Goal: Information Seeking & Learning: Learn about a topic

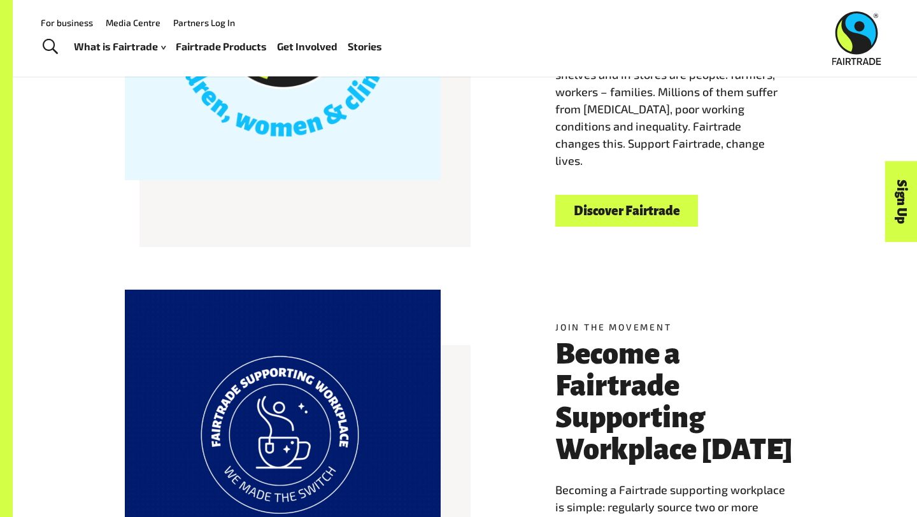
scroll to position [451, 0]
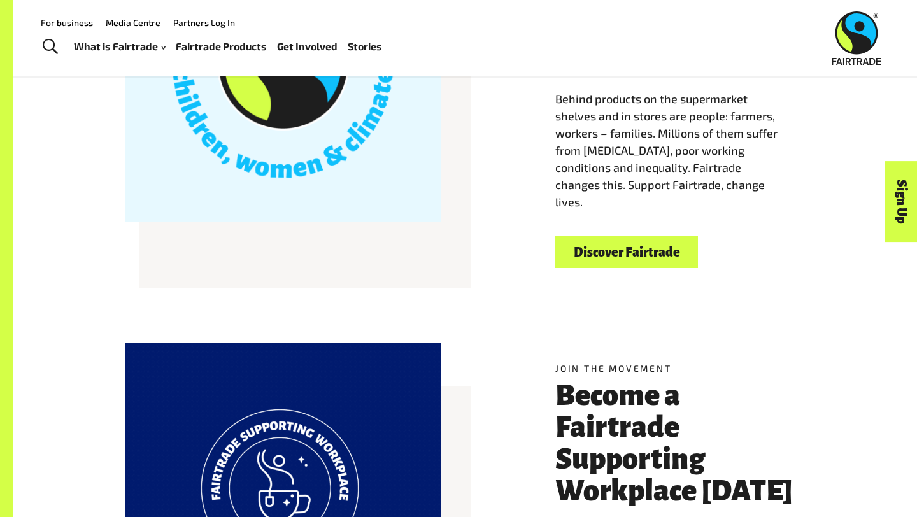
click at [575, 255] on link "Discover Fairtrade" at bounding box center [627, 252] width 143 height 32
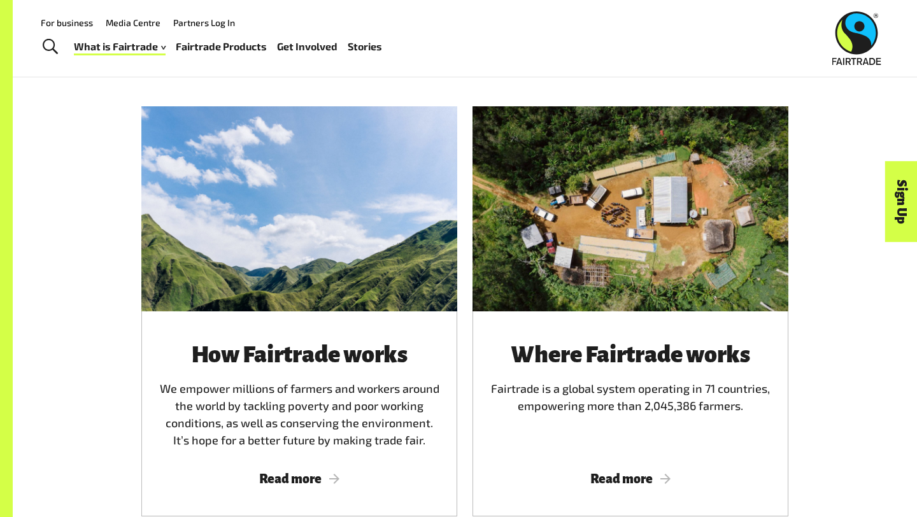
scroll to position [631, 0]
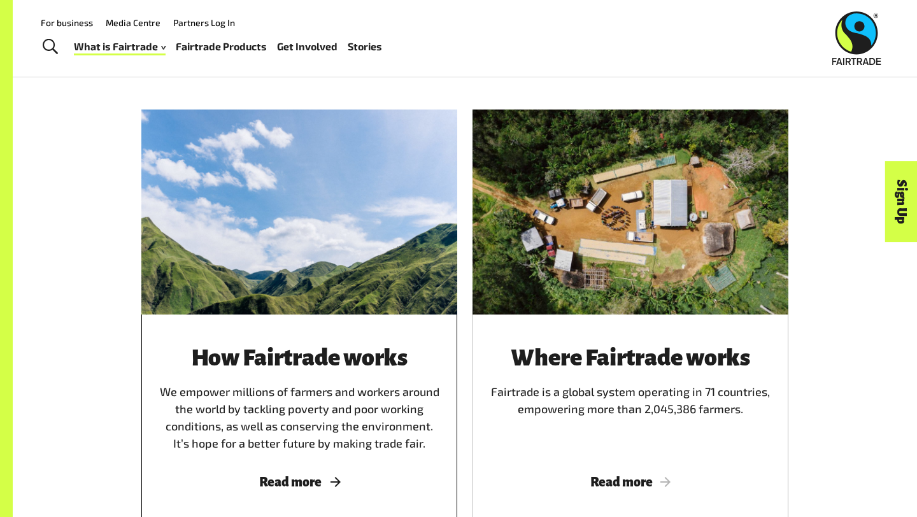
click at [301, 332] on div "How Fairtrade works We empower millions of farmers and workers around the world…" at bounding box center [299, 417] width 316 height 205
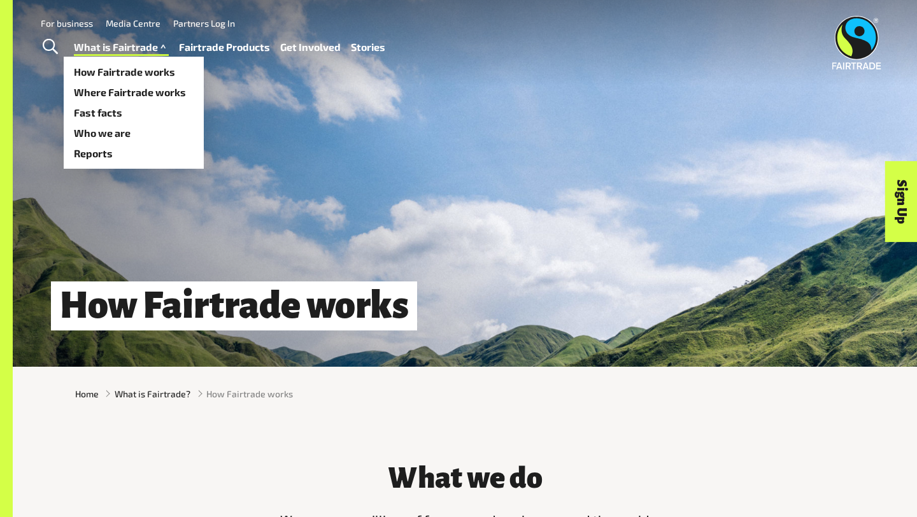
click at [111, 48] on link "What is Fairtrade" at bounding box center [121, 47] width 95 height 18
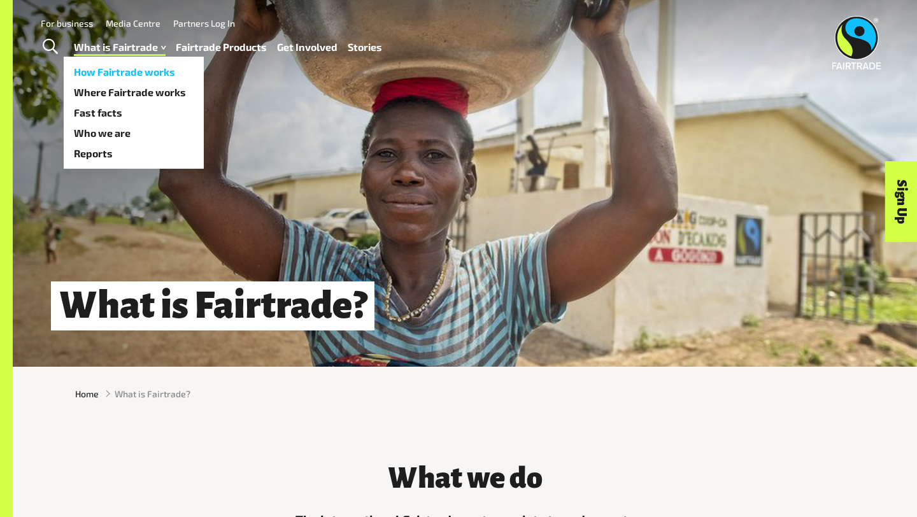
click at [126, 73] on link "How Fairtrade works" at bounding box center [134, 72] width 140 height 20
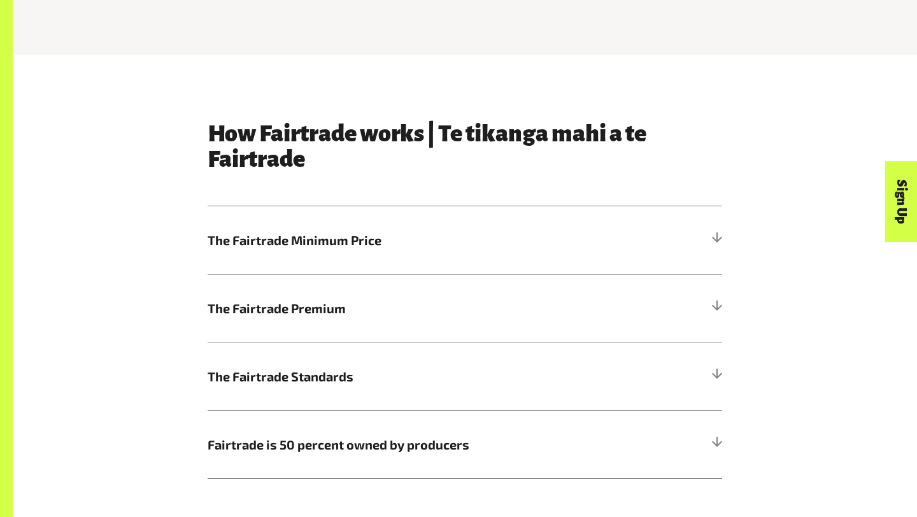
scroll to position [596, 0]
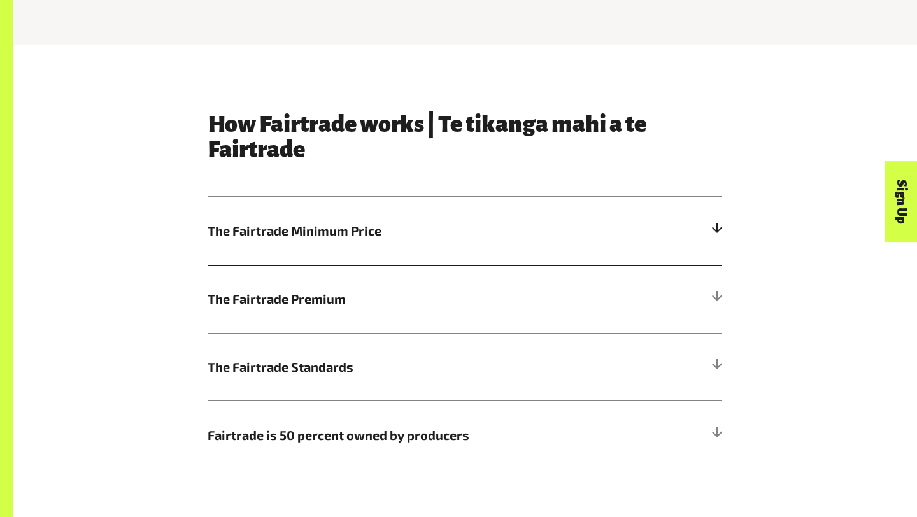
click at [323, 254] on h5 "The Fairtrade Minimum Price" at bounding box center [465, 231] width 515 height 68
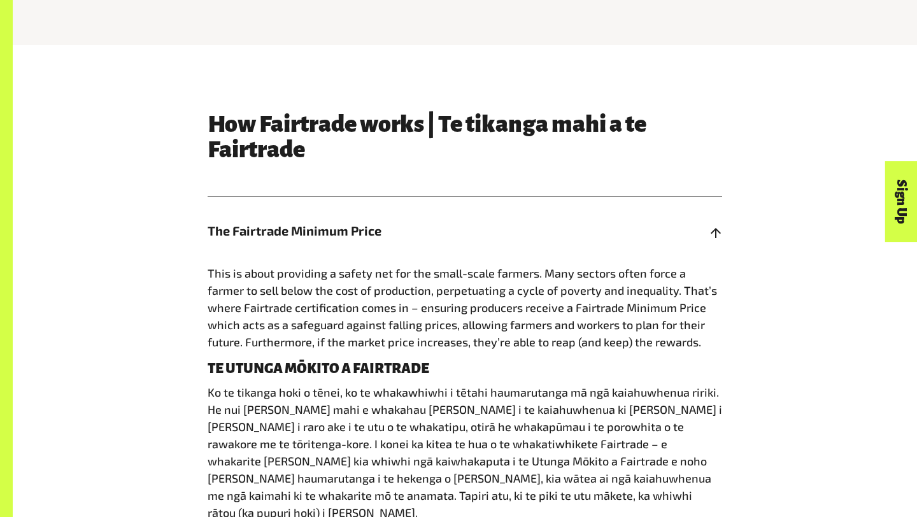
click at [337, 234] on span "The Fairtrade Minimum Price" at bounding box center [401, 230] width 386 height 19
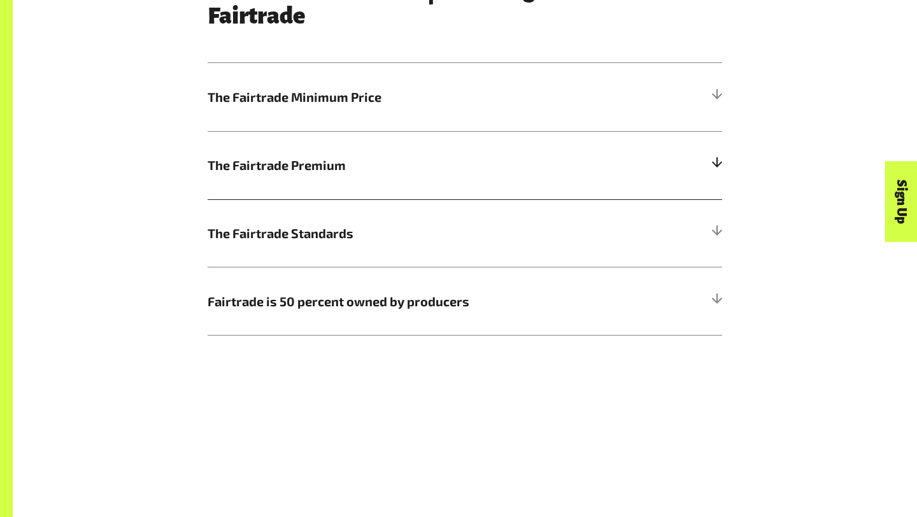
click at [350, 162] on span "The Fairtrade Premium" at bounding box center [401, 164] width 386 height 19
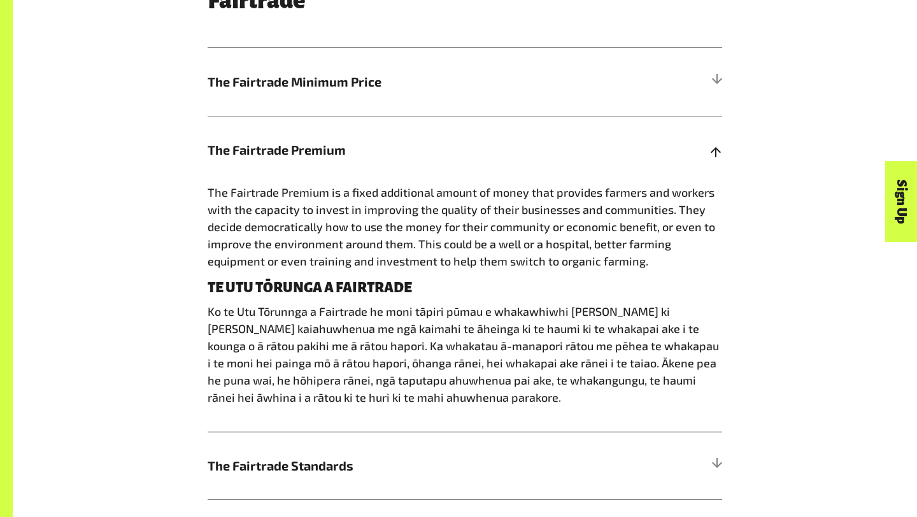
scroll to position [748, 0]
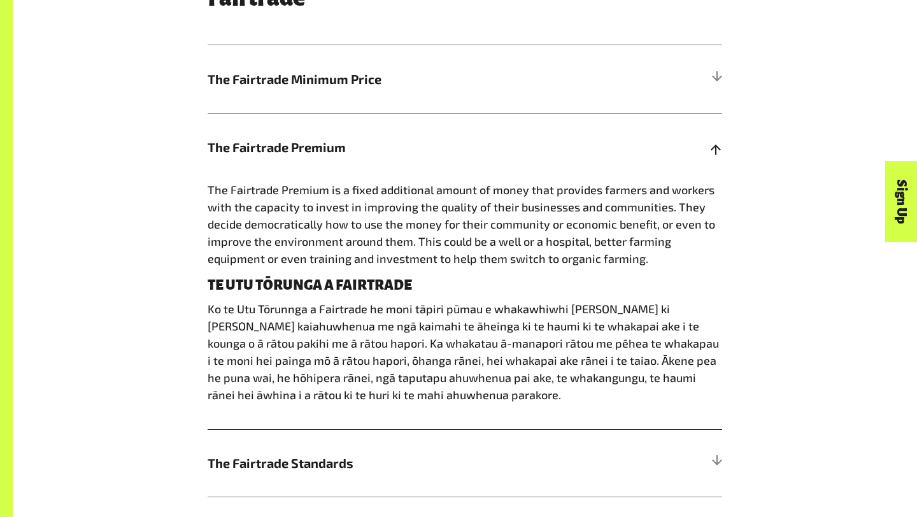
click at [352, 151] on span "The Fairtrade Premium" at bounding box center [401, 147] width 386 height 19
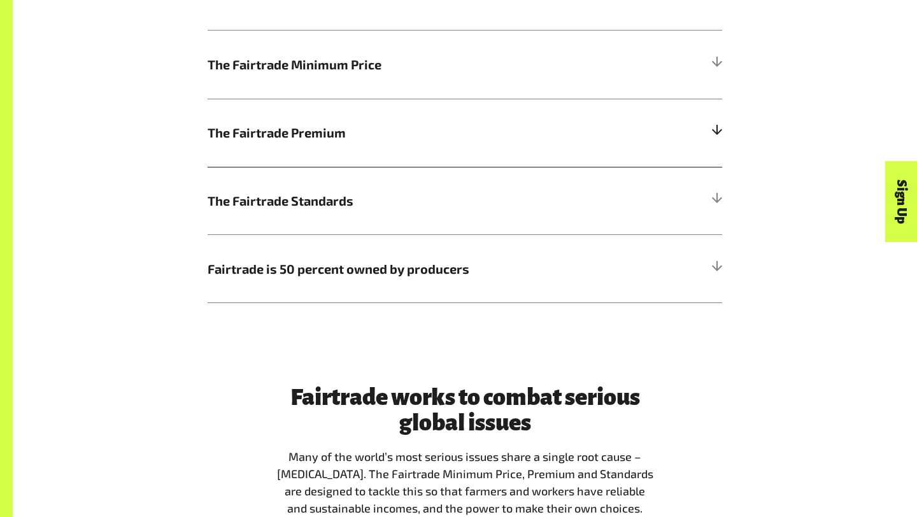
scroll to position [770, 0]
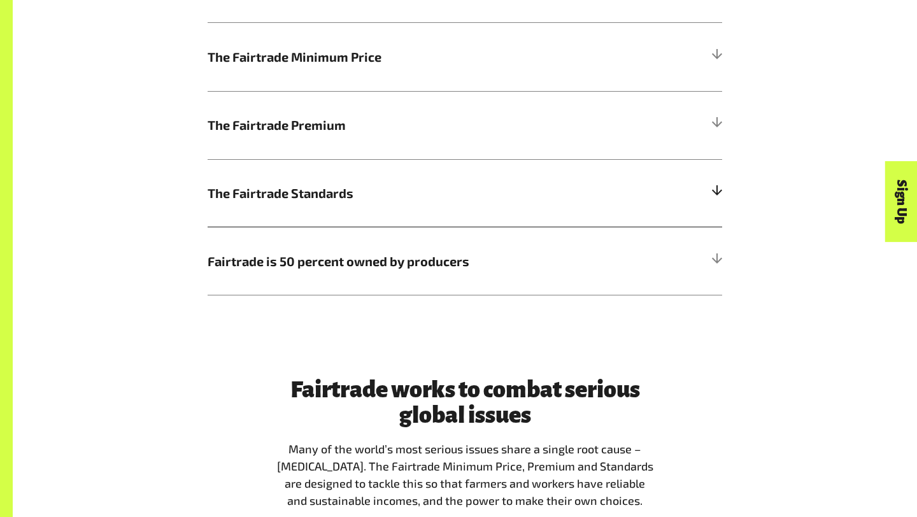
click at [341, 187] on span "The Fairtrade Standards" at bounding box center [401, 192] width 386 height 19
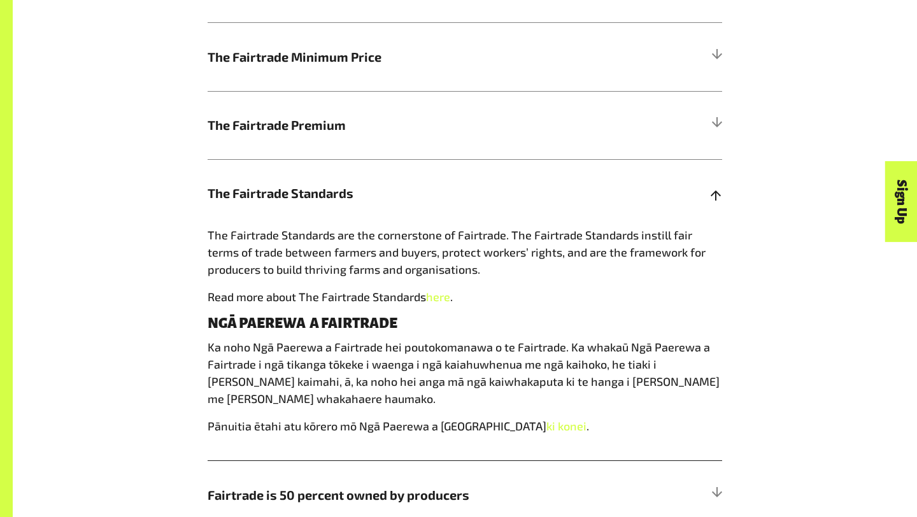
click at [341, 187] on span "The Fairtrade Standards" at bounding box center [401, 192] width 386 height 19
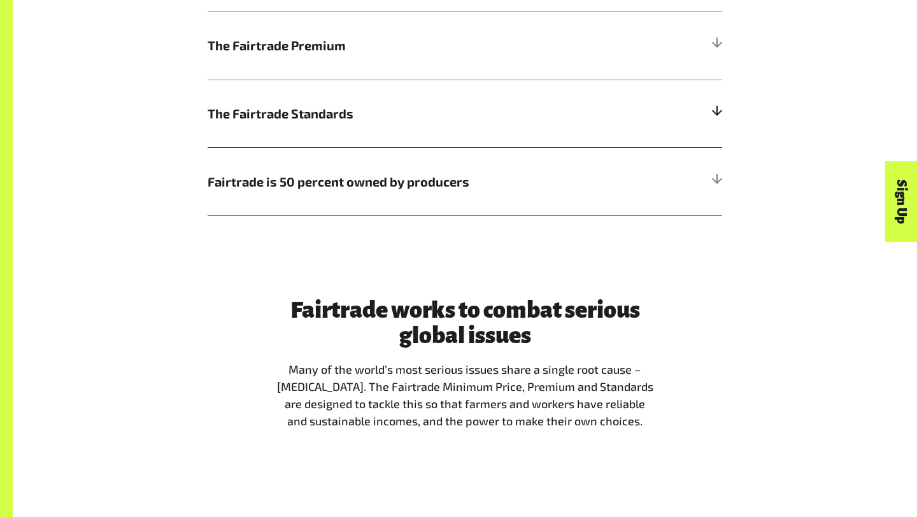
scroll to position [852, 0]
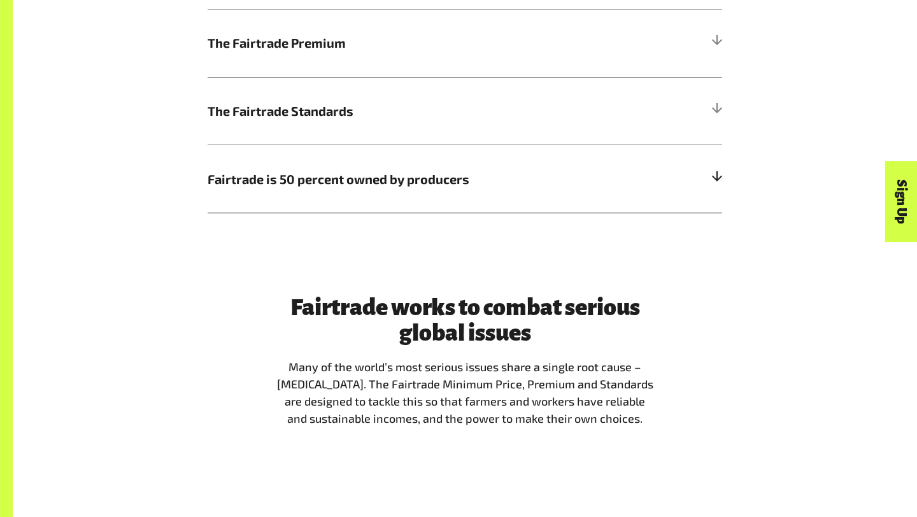
click at [344, 180] on span "Fairtrade is 50 percent owned by producers" at bounding box center [401, 178] width 386 height 19
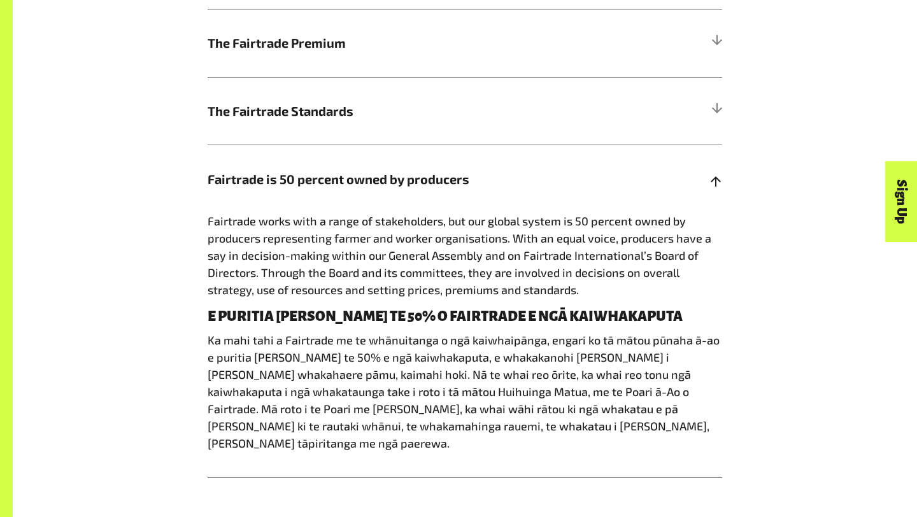
click at [344, 180] on span "Fairtrade is 50 percent owned by producers" at bounding box center [401, 178] width 386 height 19
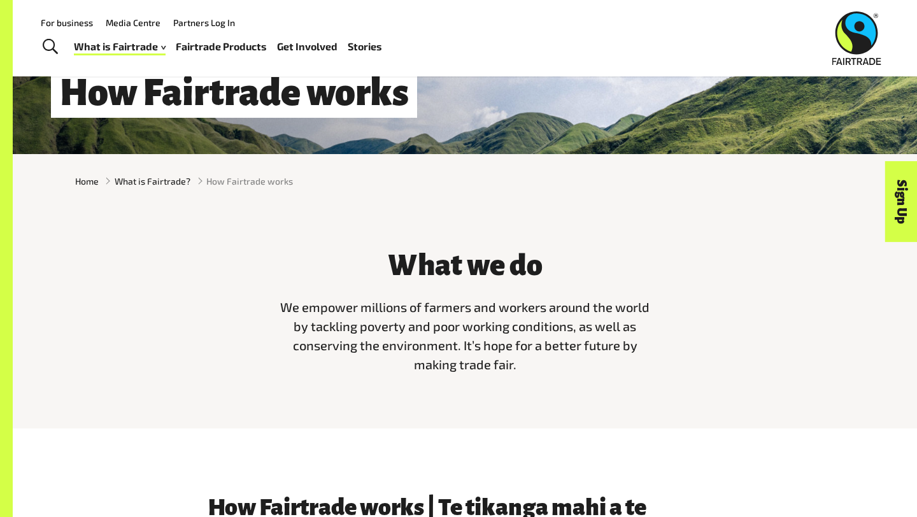
scroll to position [227, 0]
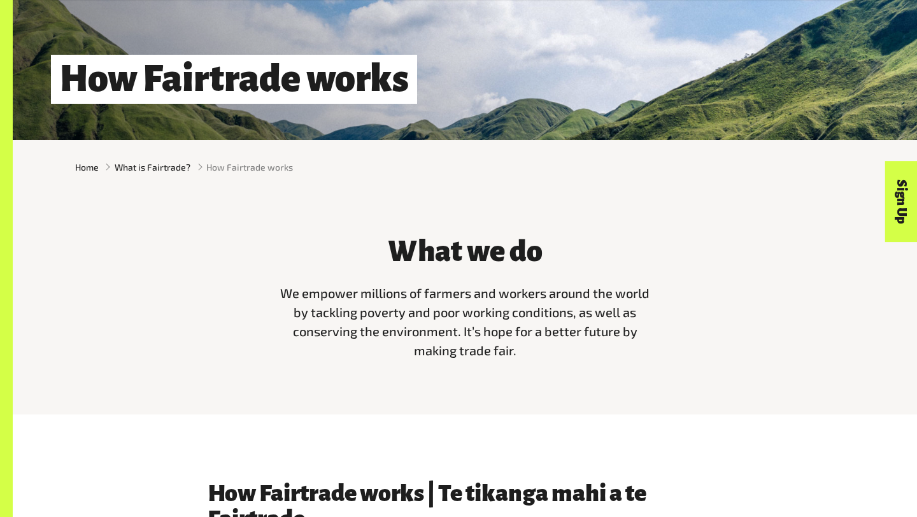
click at [448, 296] on span "We empower millions of farmers and workers around the world by tackling poverty…" at bounding box center [464, 321] width 369 height 73
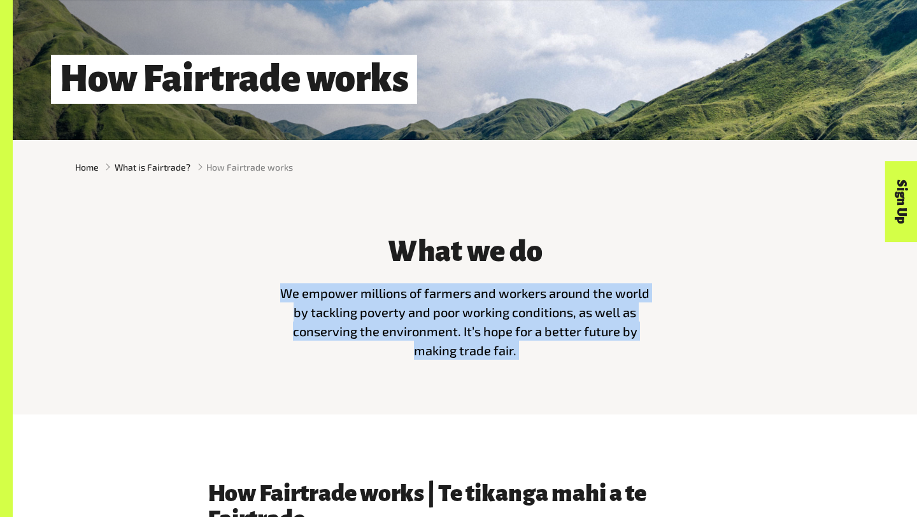
click at [448, 296] on span "We empower millions of farmers and workers around the world by tackling poverty…" at bounding box center [464, 321] width 369 height 73
click at [446, 298] on span "We empower millions of farmers and workers around the world by tackling poverty…" at bounding box center [464, 321] width 369 height 73
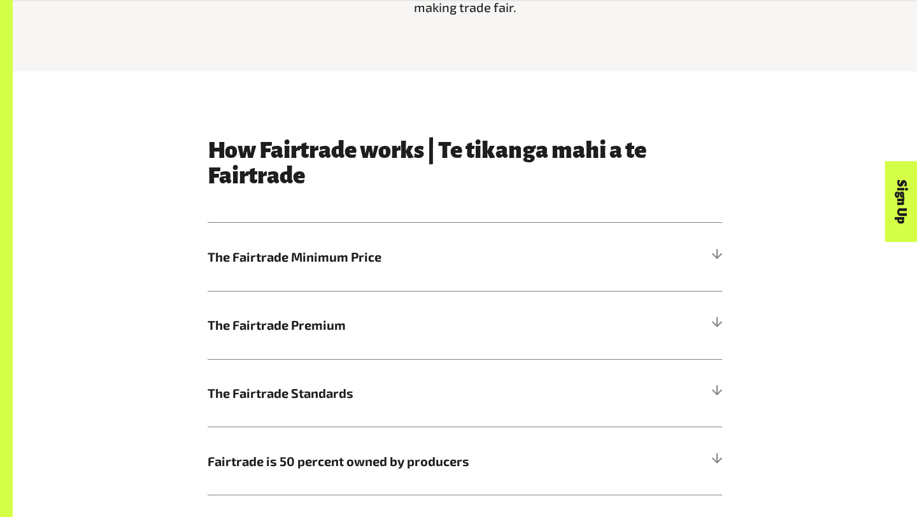
scroll to position [574, 0]
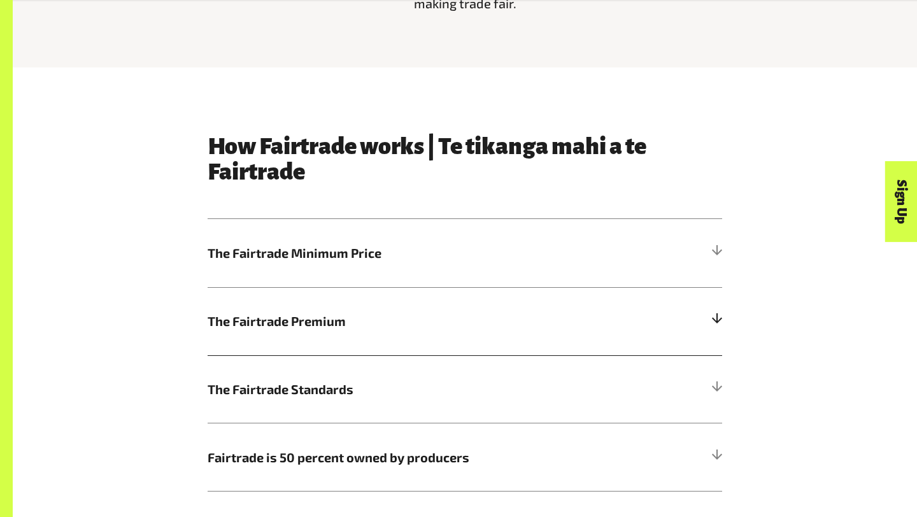
click at [417, 324] on span "The Fairtrade Premium" at bounding box center [401, 321] width 386 height 19
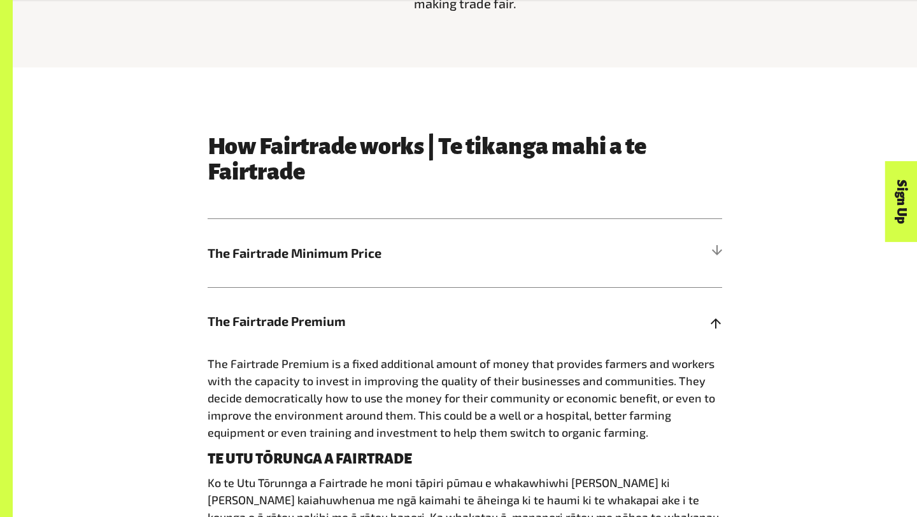
click at [417, 324] on span "The Fairtrade Premium" at bounding box center [401, 321] width 386 height 19
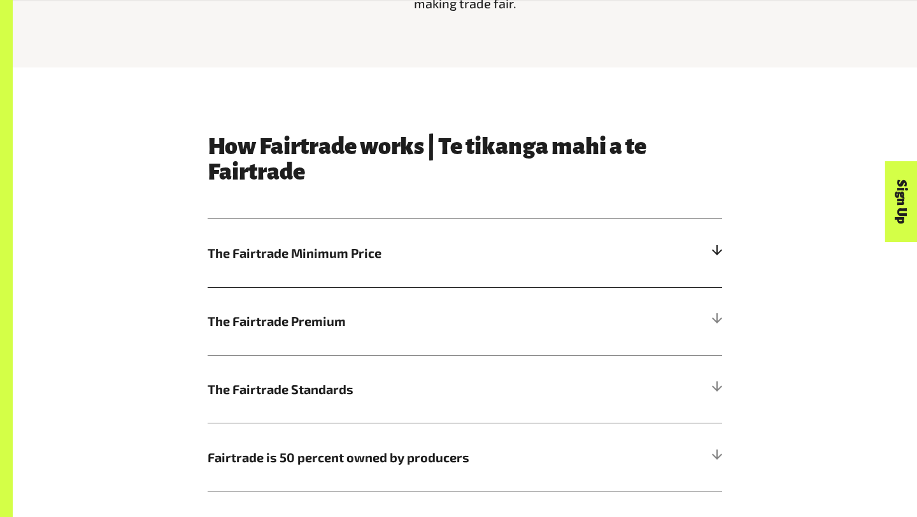
click at [419, 278] on h5 "The Fairtrade Minimum Price" at bounding box center [465, 253] width 515 height 68
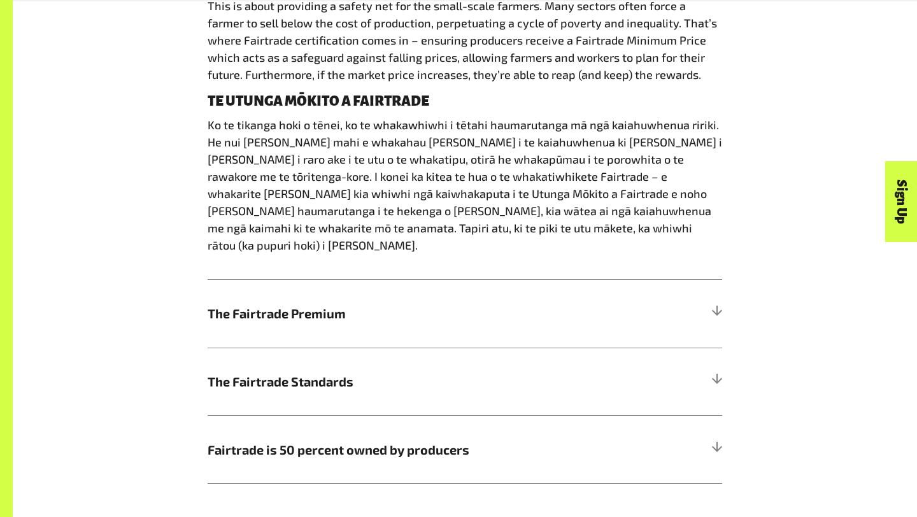
scroll to position [868, 0]
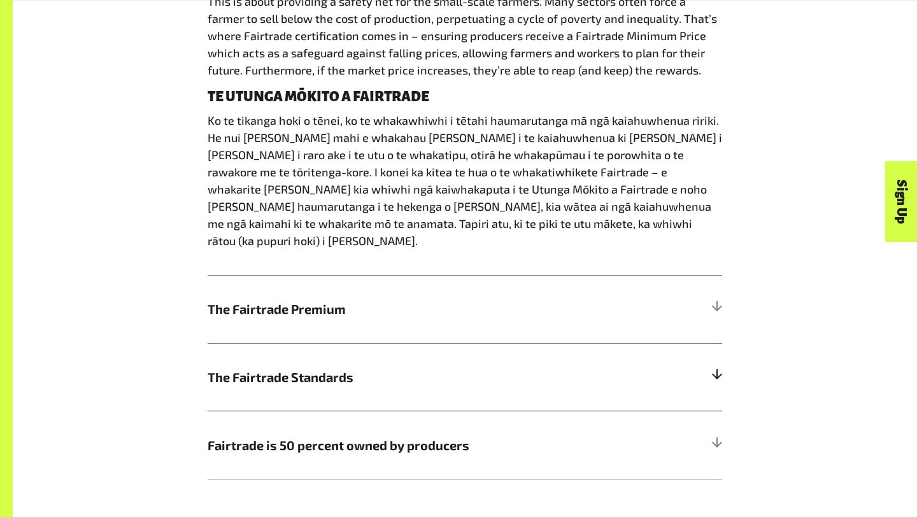
click at [417, 368] on span "The Fairtrade Standards" at bounding box center [401, 377] width 386 height 19
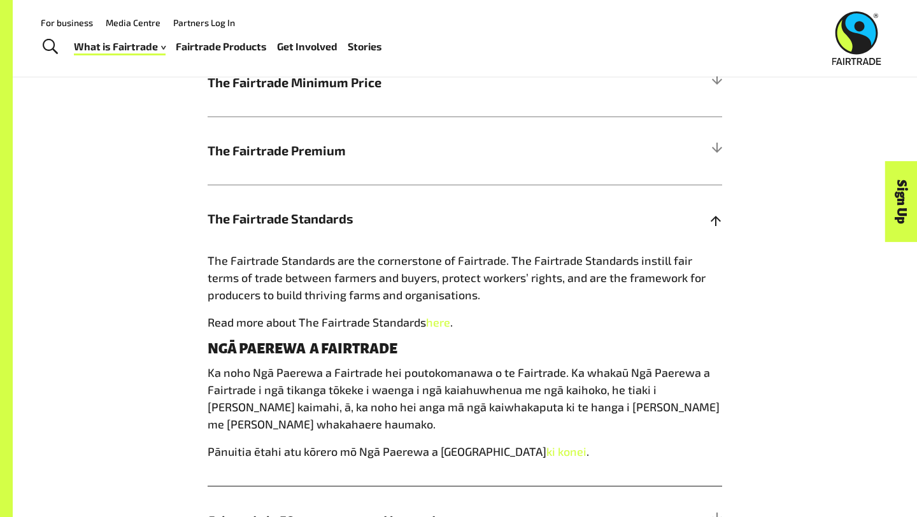
click at [431, 236] on h5 "The Fairtrade Standards" at bounding box center [465, 219] width 515 height 68
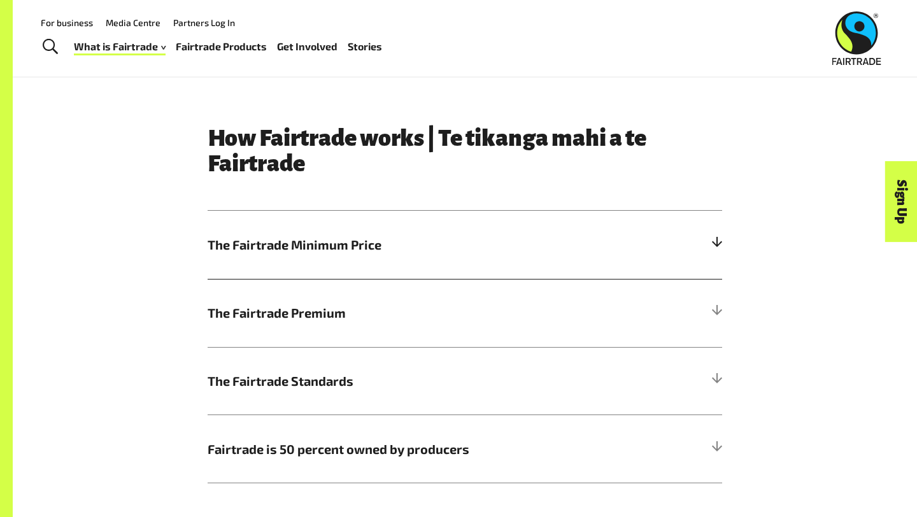
scroll to position [578, 0]
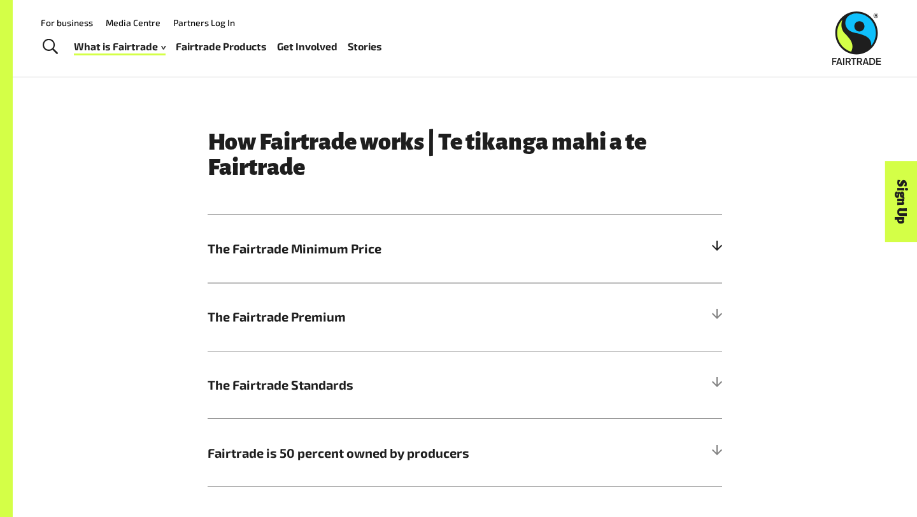
click at [432, 254] on span "The Fairtrade Minimum Price" at bounding box center [401, 248] width 386 height 19
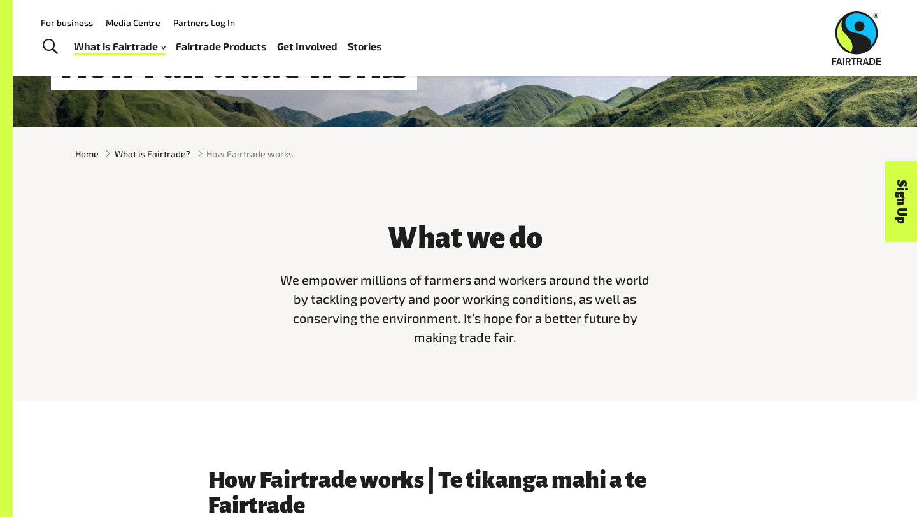
scroll to position [0, 0]
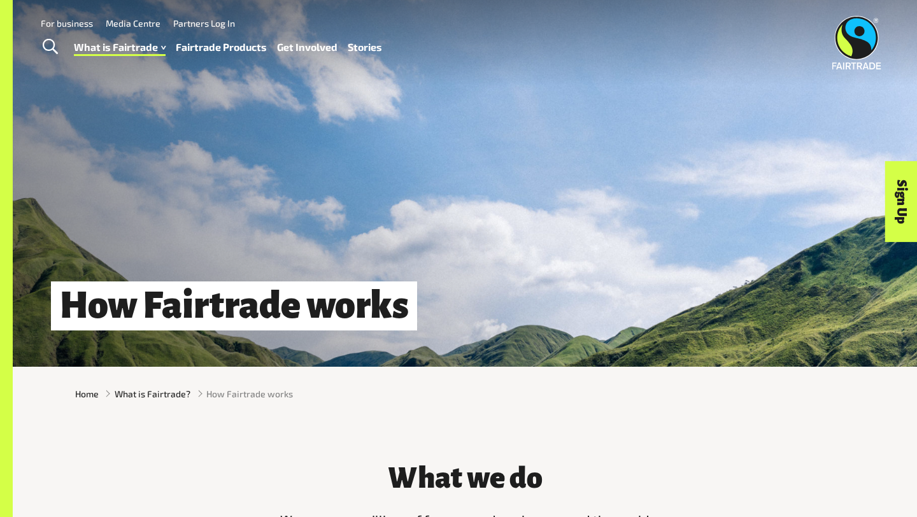
click at [134, 59] on div "What is Fairtrade How Fairtrade works Where Fairtrade works Fast facts Who we a…" at bounding box center [233, 47] width 319 height 32
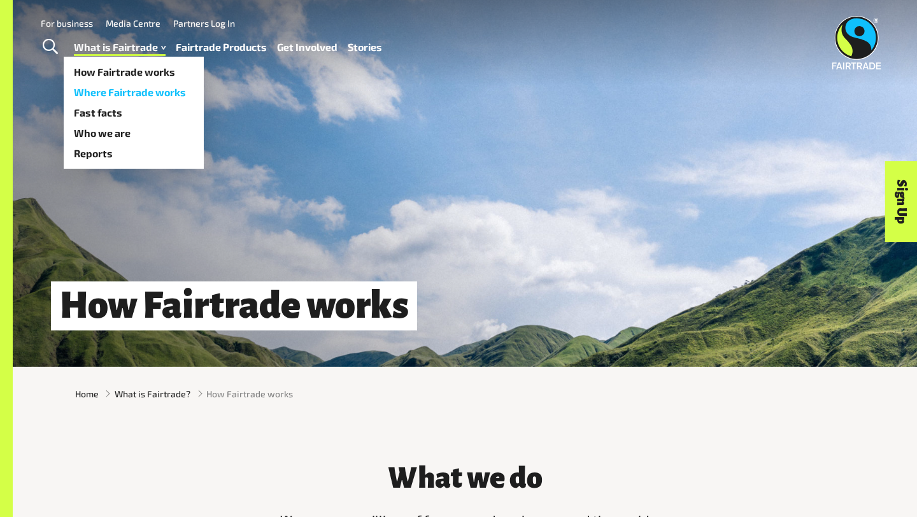
click at [134, 91] on link "Where Fairtrade works" at bounding box center [134, 92] width 140 height 20
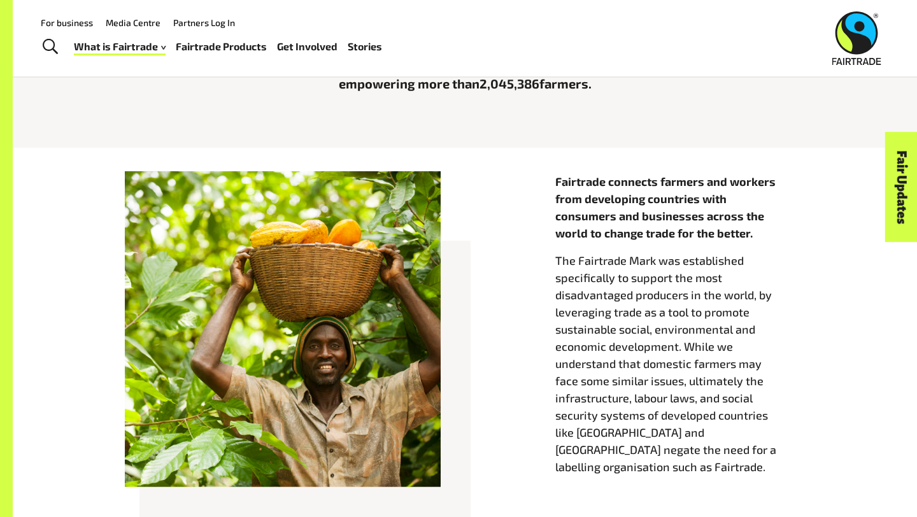
scroll to position [410, 0]
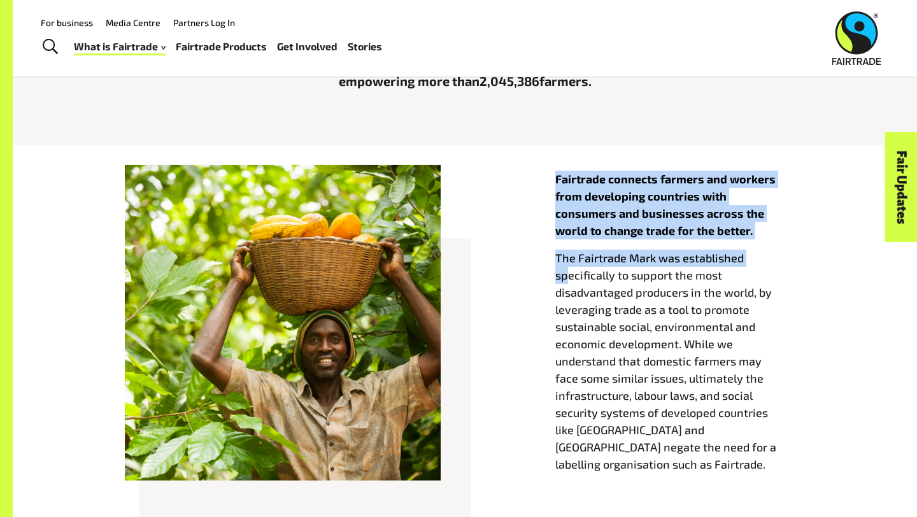
drag, startPoint x: 516, startPoint y: 159, endPoint x: 568, endPoint y: 277, distance: 129.2
click at [568, 277] on div "Fairtrade connects farmers and workers from developing countries with consumers…" at bounding box center [465, 356] width 905 height 422
click at [568, 277] on p "The Fairtrade Mark was established specifically to support the most disadvantag…" at bounding box center [681, 362] width 250 height 224
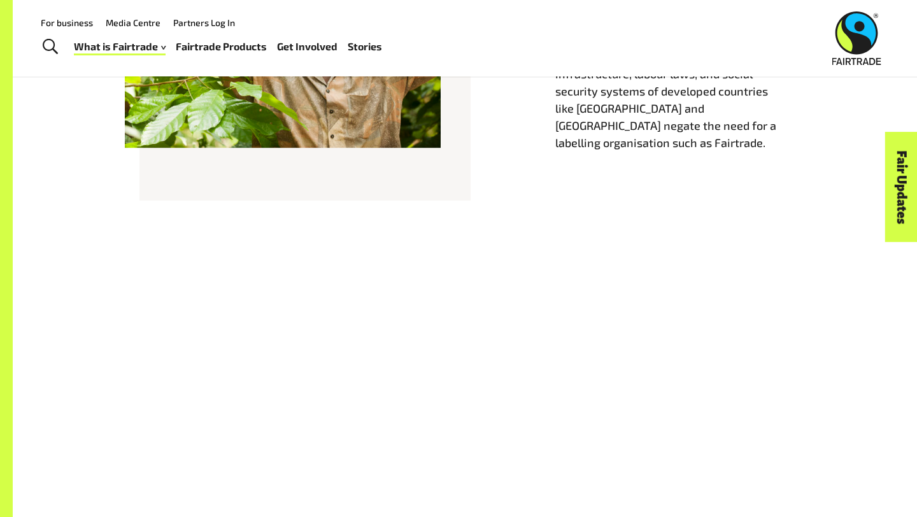
scroll to position [107, 0]
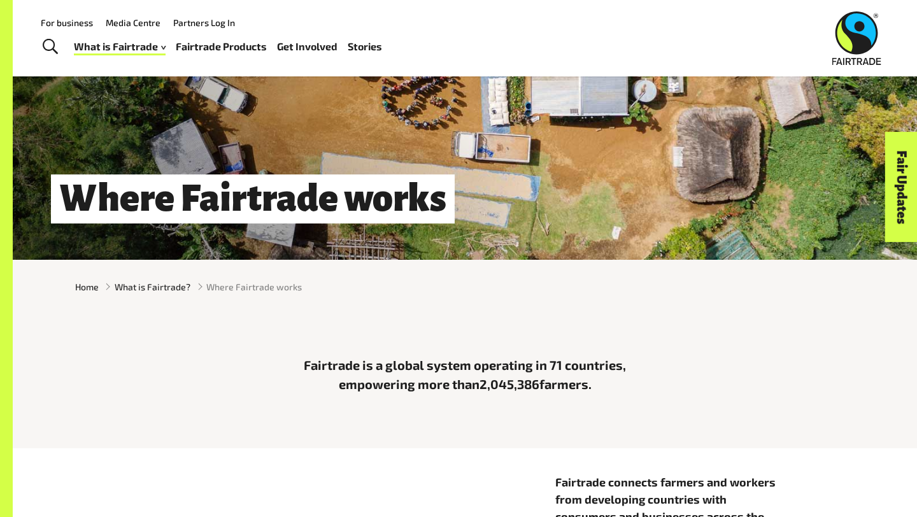
click at [119, 57] on div "What is Fairtrade How Fairtrade works Where Fairtrade works Fast facts Who we a…" at bounding box center [233, 47] width 319 height 32
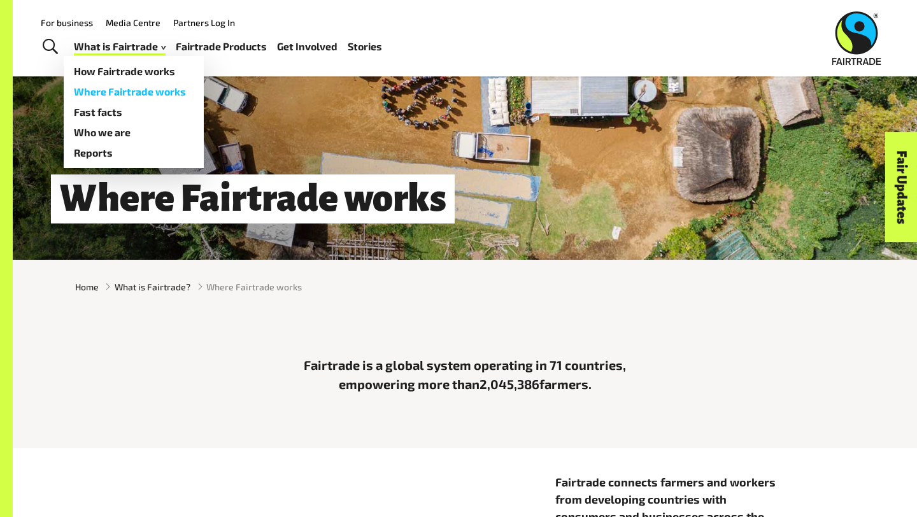
click at [122, 92] on link "Where Fairtrade works" at bounding box center [134, 92] width 140 height 20
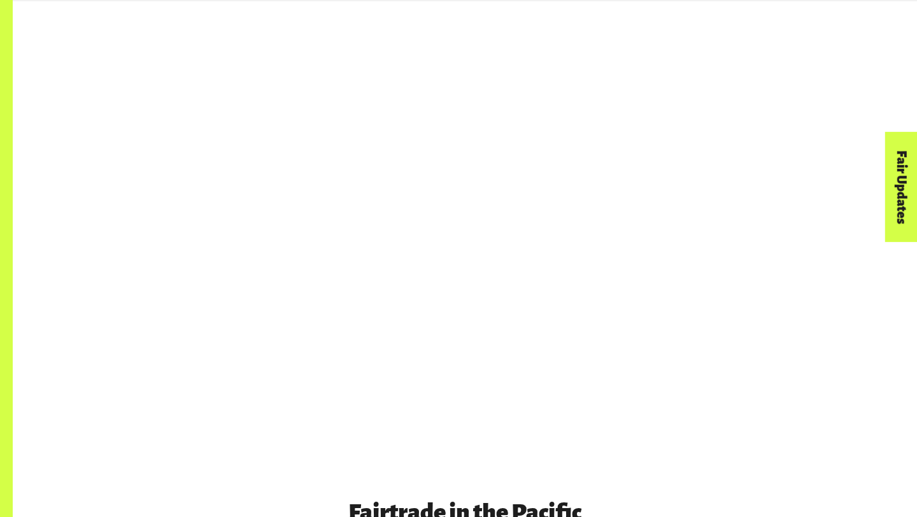
scroll to position [955, 0]
